Goal: Task Accomplishment & Management: Use online tool/utility

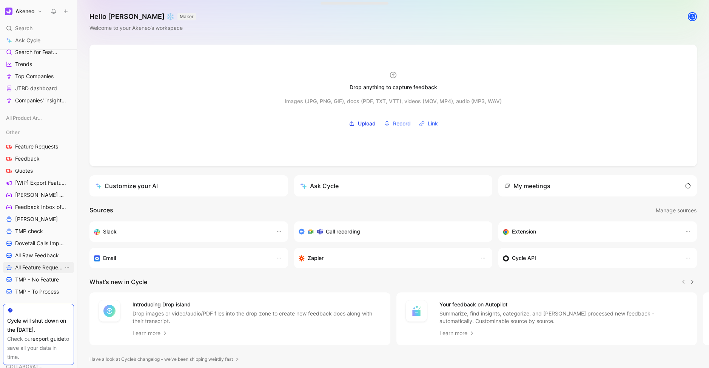
scroll to position [263, 0]
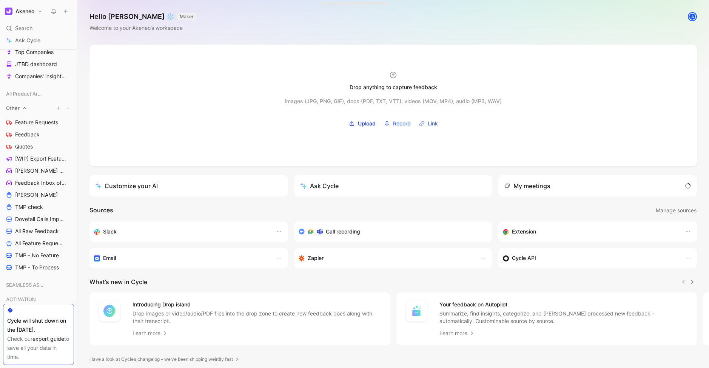
click at [60, 108] on button "button" at bounding box center [58, 108] width 8 height 8
click at [120, 92] on div at bounding box center [354, 184] width 709 height 368
click at [59, 110] on button "button" at bounding box center [58, 108] width 8 height 8
click at [66, 109] on div at bounding box center [354, 184] width 709 height 368
click at [68, 138] on button "View actions" at bounding box center [67, 135] width 8 height 8
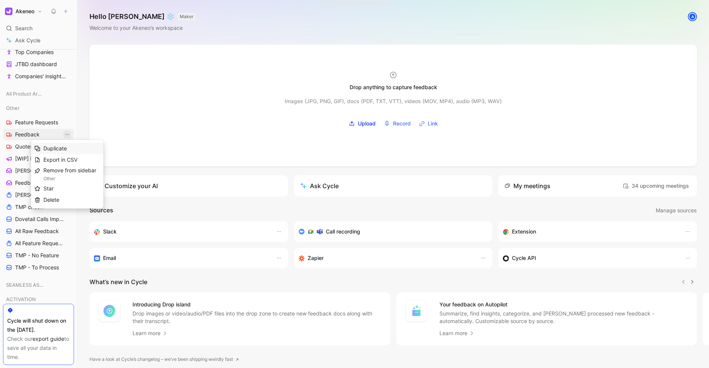
click at [73, 146] on div "Duplicate" at bounding box center [71, 148] width 57 height 9
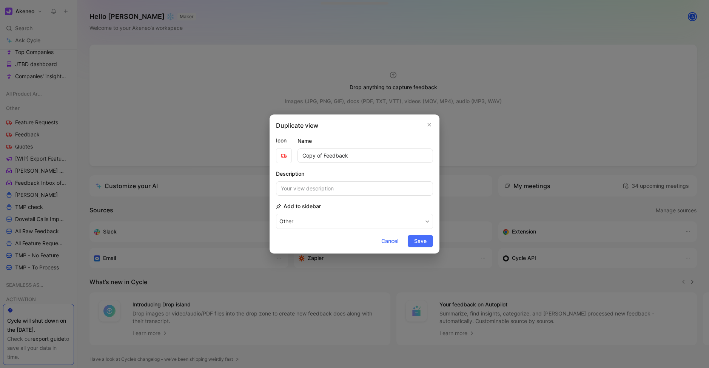
drag, startPoint x: 324, startPoint y: 156, endPoint x: 304, endPoint y: 154, distance: 20.5
click at [304, 154] on input "Copy of Feedback" at bounding box center [366, 155] width 136 height 14
type input "TEST"
click at [283, 155] on icon "button" at bounding box center [284, 156] width 6 height 6
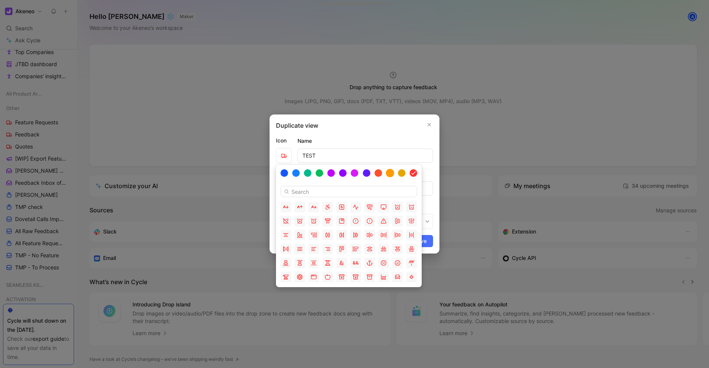
click at [390, 174] on div at bounding box center [390, 173] width 8 height 8
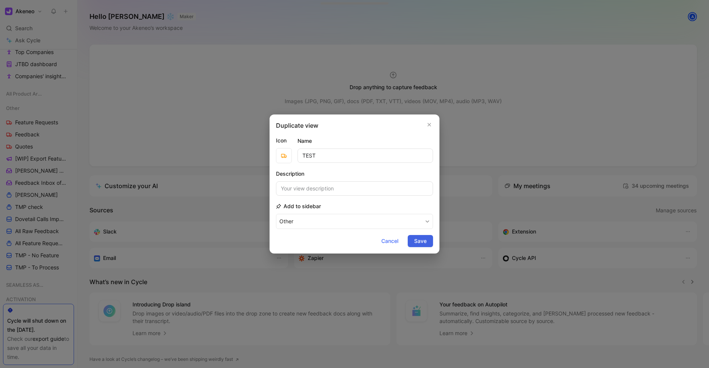
click at [424, 243] on span "Save" at bounding box center [420, 240] width 12 height 9
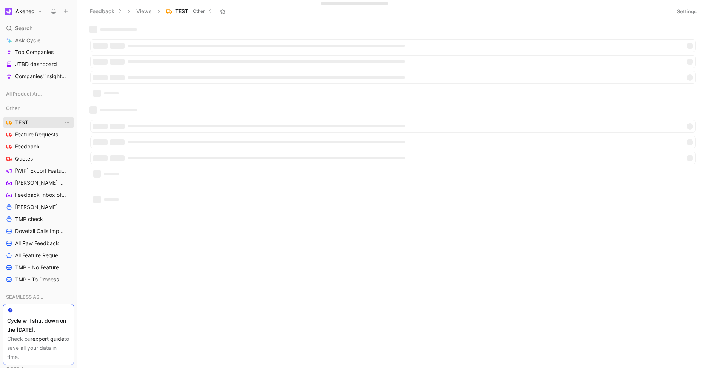
click at [22, 119] on span "TEST" at bounding box center [21, 123] width 13 height 8
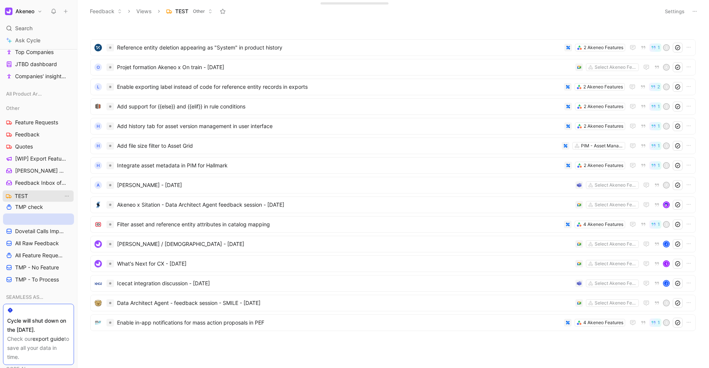
drag, startPoint x: 29, startPoint y: 122, endPoint x: 29, endPoint y: 195, distance: 73.6
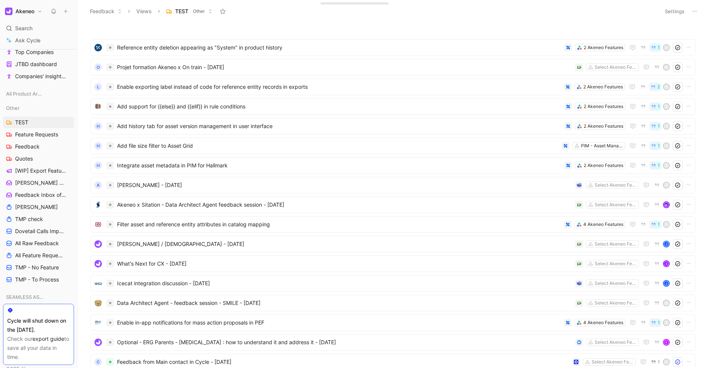
click at [666, 13] on button "Settings" at bounding box center [675, 11] width 26 height 11
click at [678, 8] on button "Settings" at bounding box center [675, 11] width 26 height 11
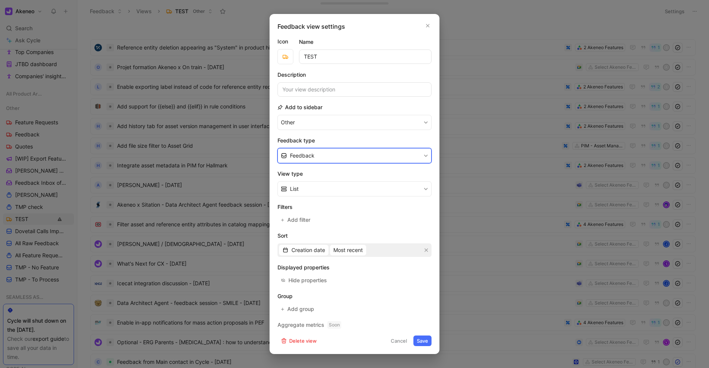
click at [349, 157] on button "Feedback" at bounding box center [355, 155] width 154 height 15
click at [310, 171] on div "Feedback" at bounding box center [355, 173] width 154 height 11
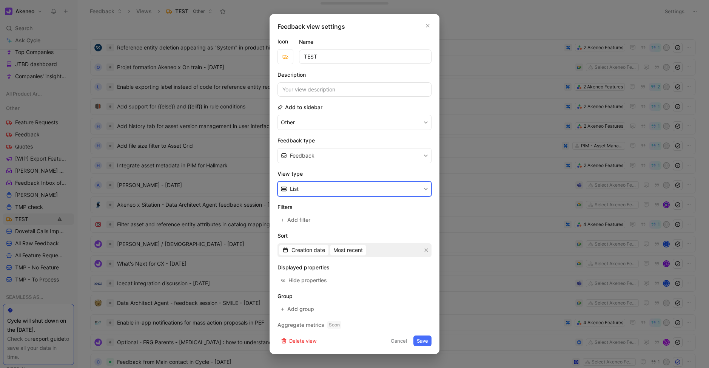
click at [310, 189] on button "List" at bounding box center [355, 188] width 154 height 15
click at [305, 218] on span "Add filter" at bounding box center [299, 219] width 24 height 9
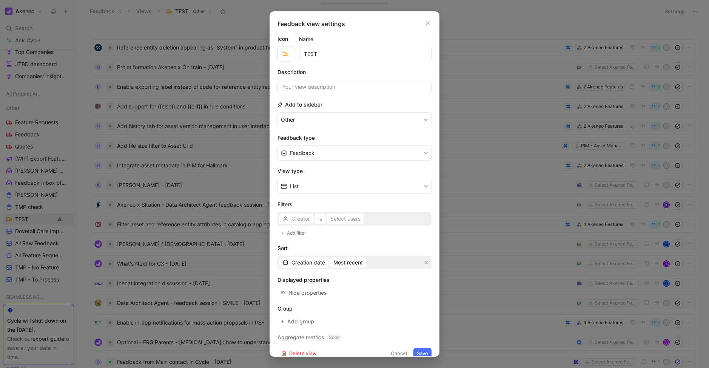
click at [296, 218] on div "Creator is Select users" at bounding box center [355, 219] width 154 height 14
click at [298, 219] on div "Creator is Select users" at bounding box center [355, 219] width 154 height 14
click at [384, 218] on div "Creator is Select users" at bounding box center [355, 219] width 154 height 14
click at [355, 239] on form "Icon Name TEST Description Add to sidebar Other Feedback type Feedback View typ…" at bounding box center [355, 196] width 154 height 324
click at [294, 219] on div "Creator is Select users" at bounding box center [355, 219] width 154 height 14
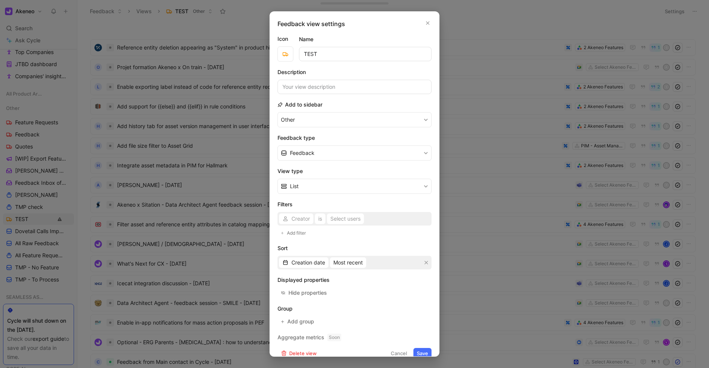
click at [294, 219] on div "Creator is Select users" at bounding box center [355, 219] width 154 height 14
click at [309, 220] on div "Creator is Select users" at bounding box center [355, 219] width 154 height 14
click at [295, 232] on span "Add filter" at bounding box center [297, 233] width 20 height 8
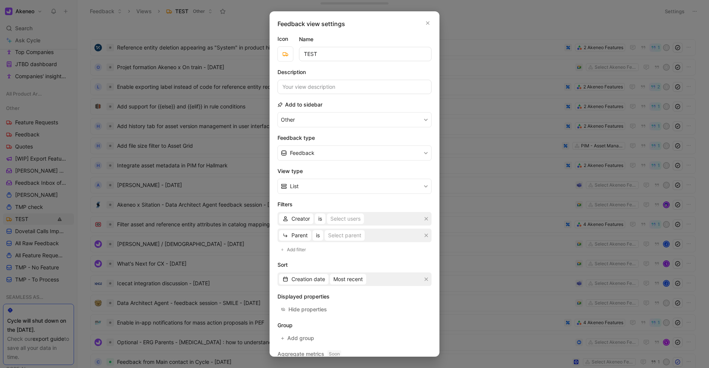
click at [296, 224] on div "Creator is Select users" at bounding box center [355, 219] width 154 height 14
click at [301, 218] on span "Creator" at bounding box center [301, 218] width 19 height 9
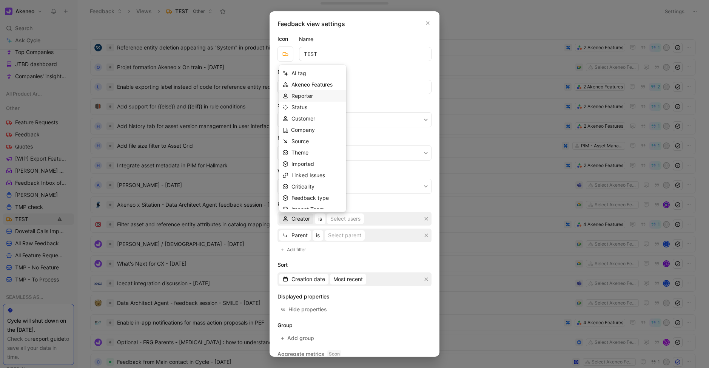
click at [311, 96] on span "Reporter" at bounding box center [303, 96] width 22 height 6
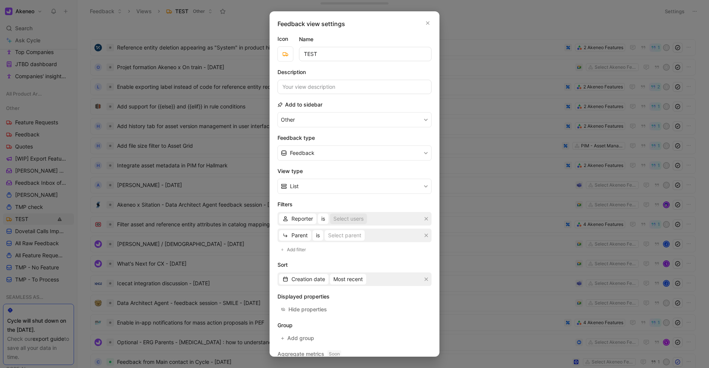
click at [341, 221] on div "Select users" at bounding box center [348, 218] width 30 height 9
type input "viola"
click at [423, 203] on div at bounding box center [425, 203] width 5 height 5
click at [427, 236] on icon "button" at bounding box center [426, 235] width 5 height 5
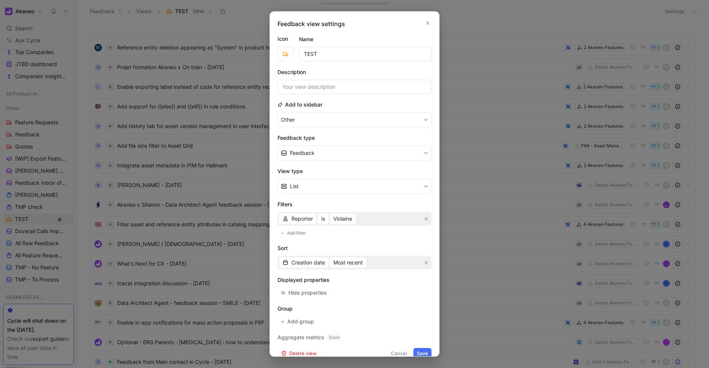
click at [364, 235] on div "Filters Reporter is [PERSON_NAME] filter" at bounding box center [355, 219] width 154 height 38
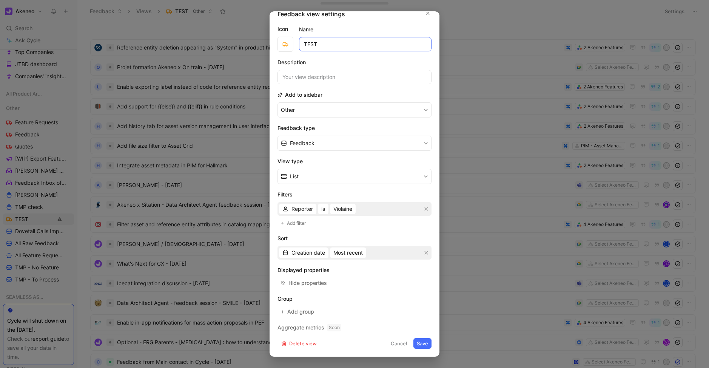
click at [333, 46] on input "TEST" at bounding box center [365, 44] width 133 height 14
drag, startPoint x: 319, startPoint y: 43, endPoint x: 270, endPoint y: 43, distance: 48.3
click at [270, 43] on div "Feedback view settings Icon Name TEST Export Violaine Description Add to sideba…" at bounding box center [355, 183] width 170 height 345
click at [322, 45] on input "Export Violaine" at bounding box center [365, 44] width 133 height 14
type input "Export Calls Violaine"
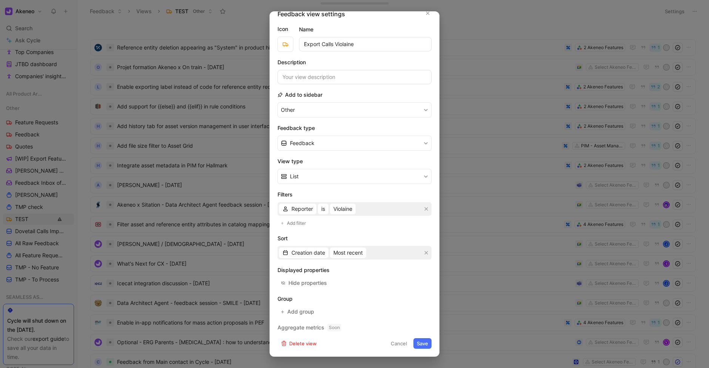
click at [420, 346] on button "Save" at bounding box center [422, 343] width 18 height 11
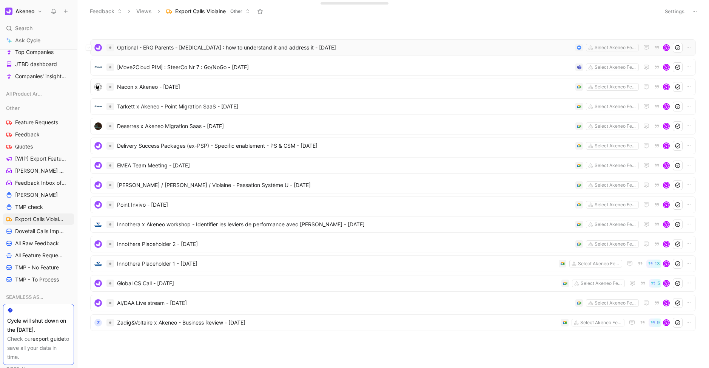
click at [156, 43] on span "Optional - ERG Parents - [MEDICAL_DATA] : how to understand it and address it -…" at bounding box center [344, 47] width 455 height 9
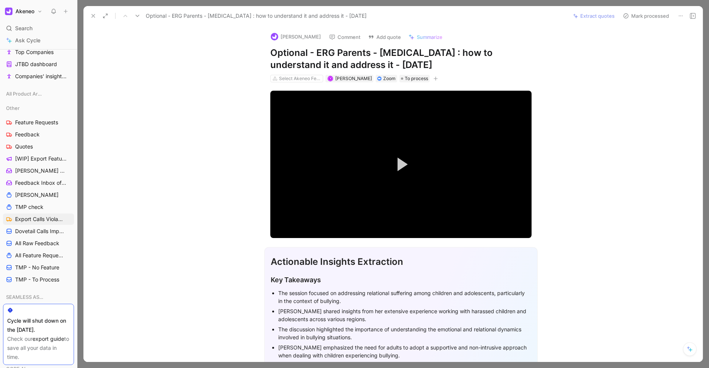
click at [680, 16] on icon at bounding box center [681, 16] width 6 height 6
click at [96, 17] on icon at bounding box center [93, 16] width 6 height 6
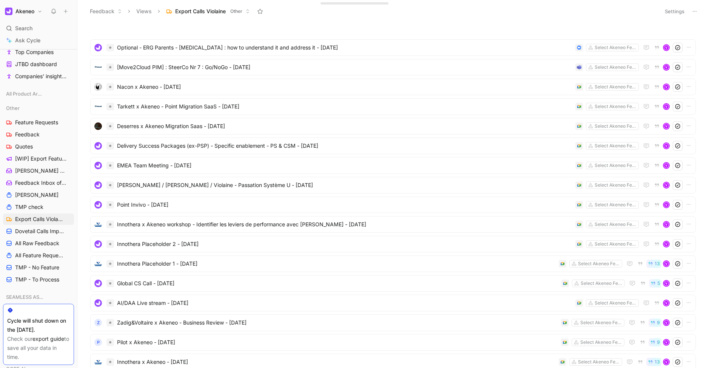
click at [694, 12] on icon at bounding box center [695, 11] width 6 height 6
click at [663, 37] on span "Export in CSV" at bounding box center [657, 38] width 34 height 6
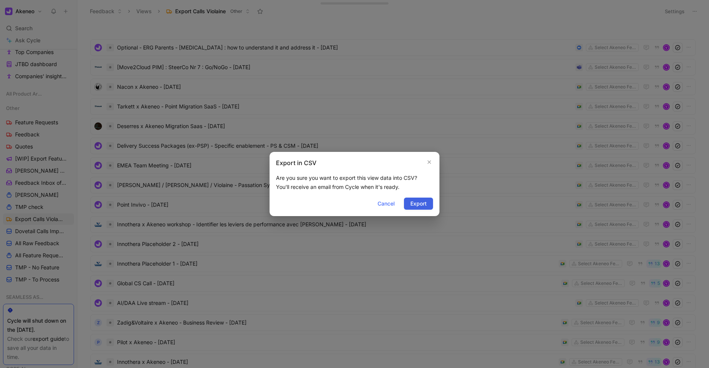
click at [417, 204] on span "Export" at bounding box center [418, 203] width 16 height 9
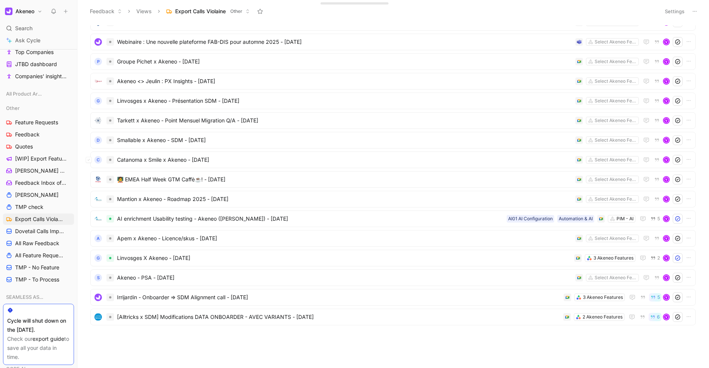
scroll to position [1096, 0]
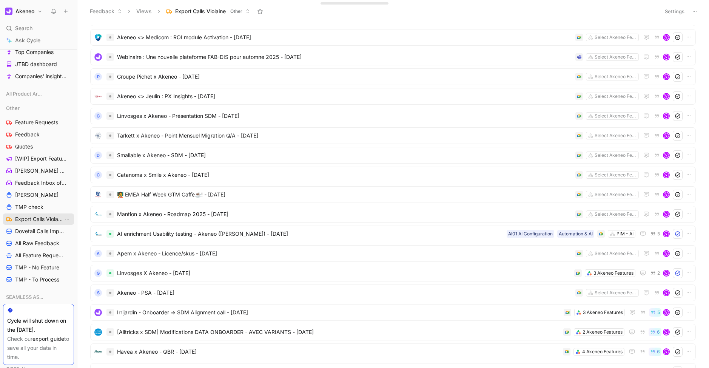
click at [43, 221] on span "Export Calls Violaine" at bounding box center [39, 219] width 48 height 8
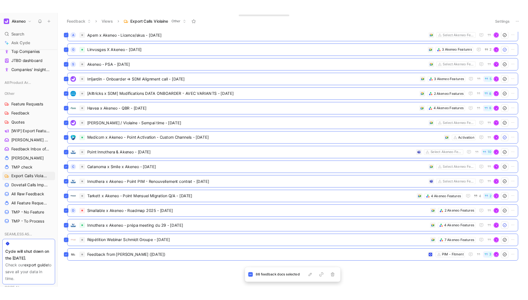
scroll to position [1298, 0]
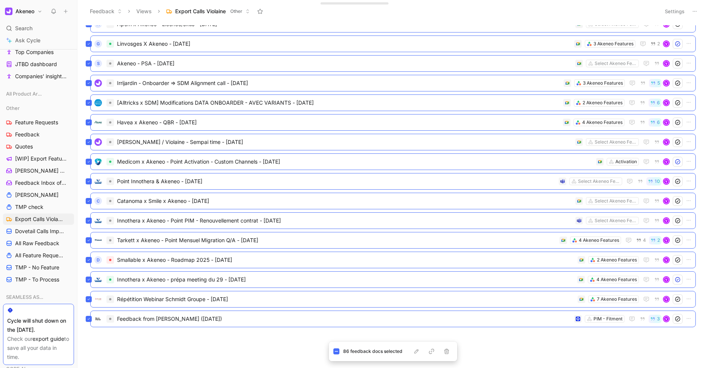
click at [292, 15] on div "Feedback Views Export Calls Violaine Other" at bounding box center [371, 11] width 571 height 13
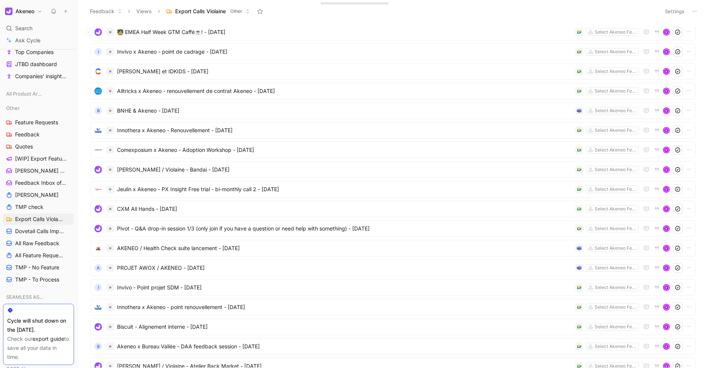
scroll to position [0, 0]
